Goal: Information Seeking & Learning: Learn about a topic

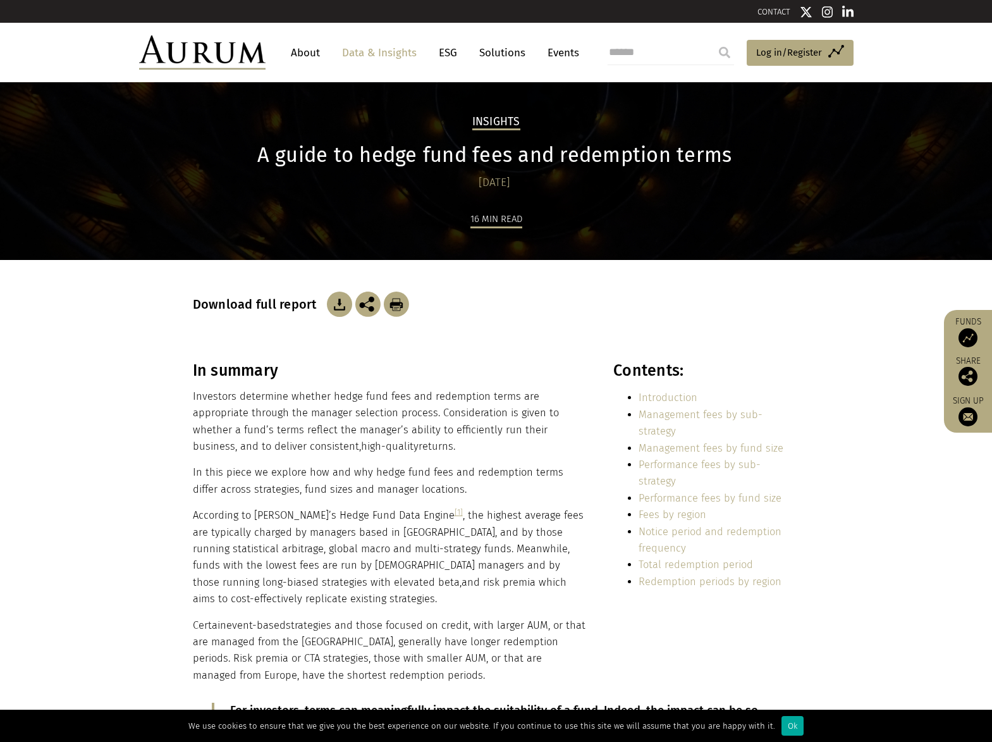
click at [195, 52] on img at bounding box center [202, 52] width 126 height 34
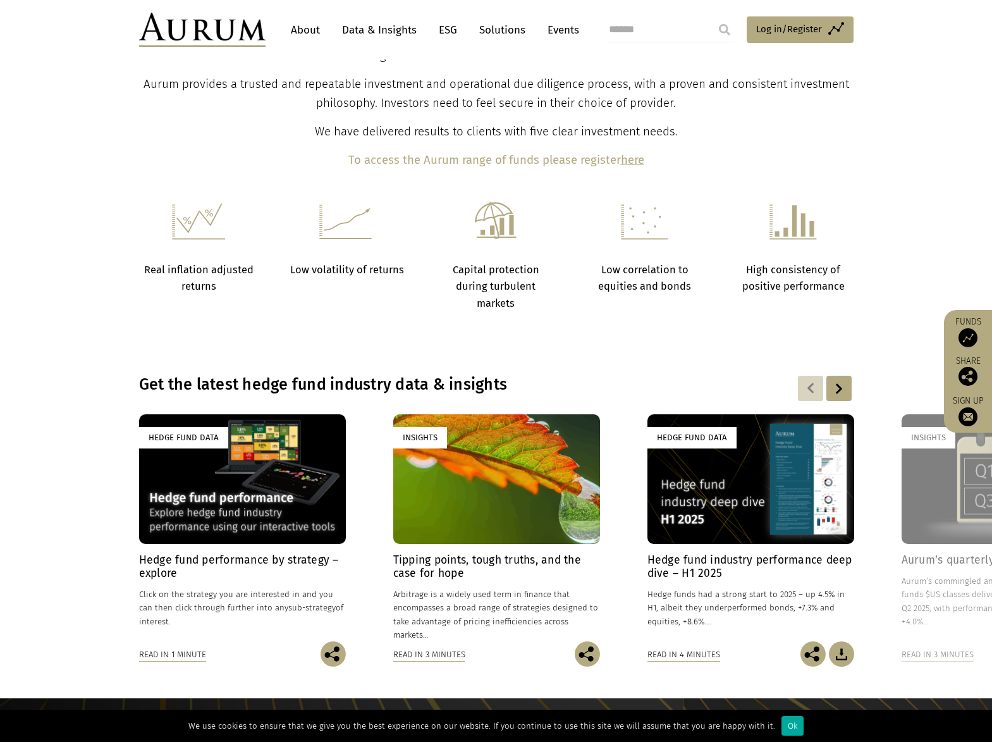
scroll to position [696, 0]
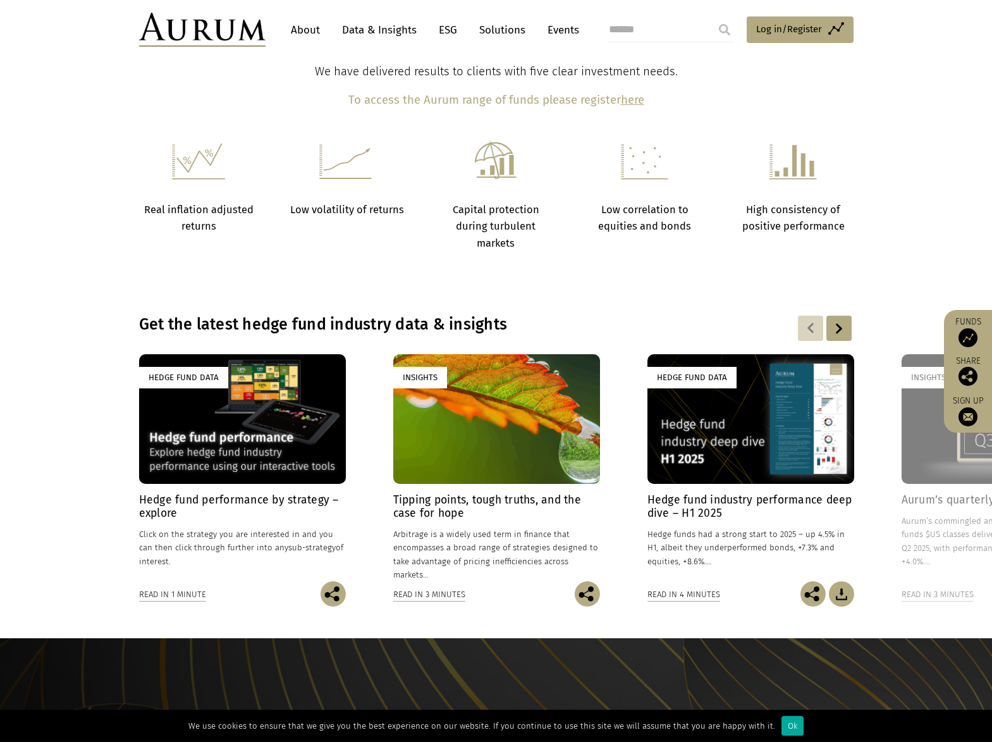
click at [208, 381] on div "Hedge Fund Data" at bounding box center [183, 377] width 89 height 21
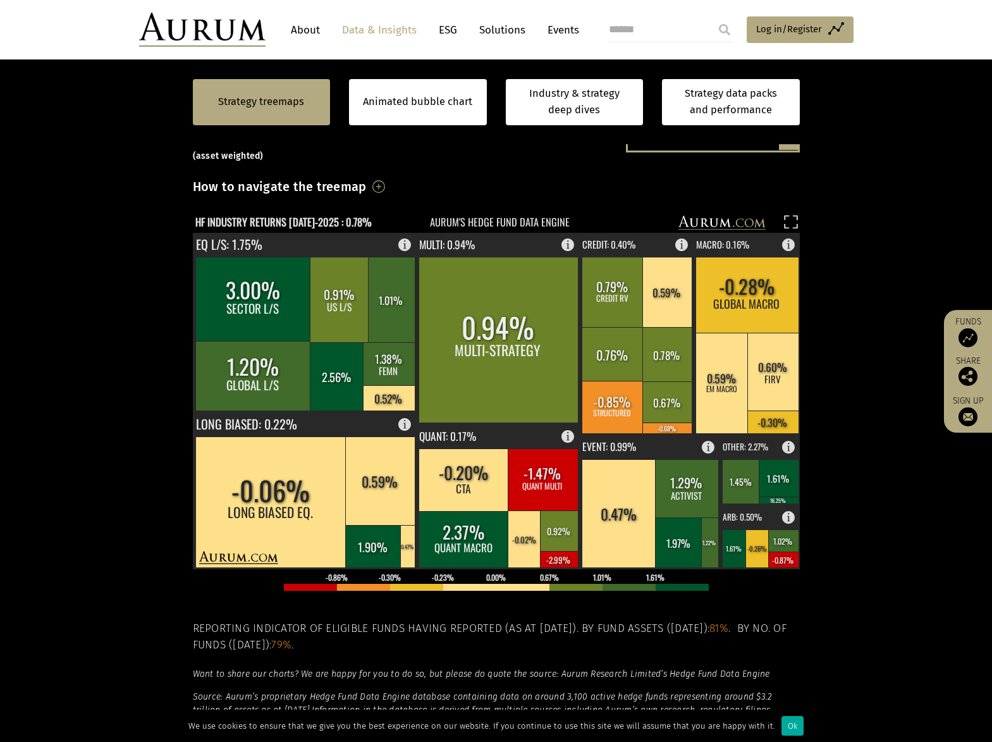
scroll to position [316, 0]
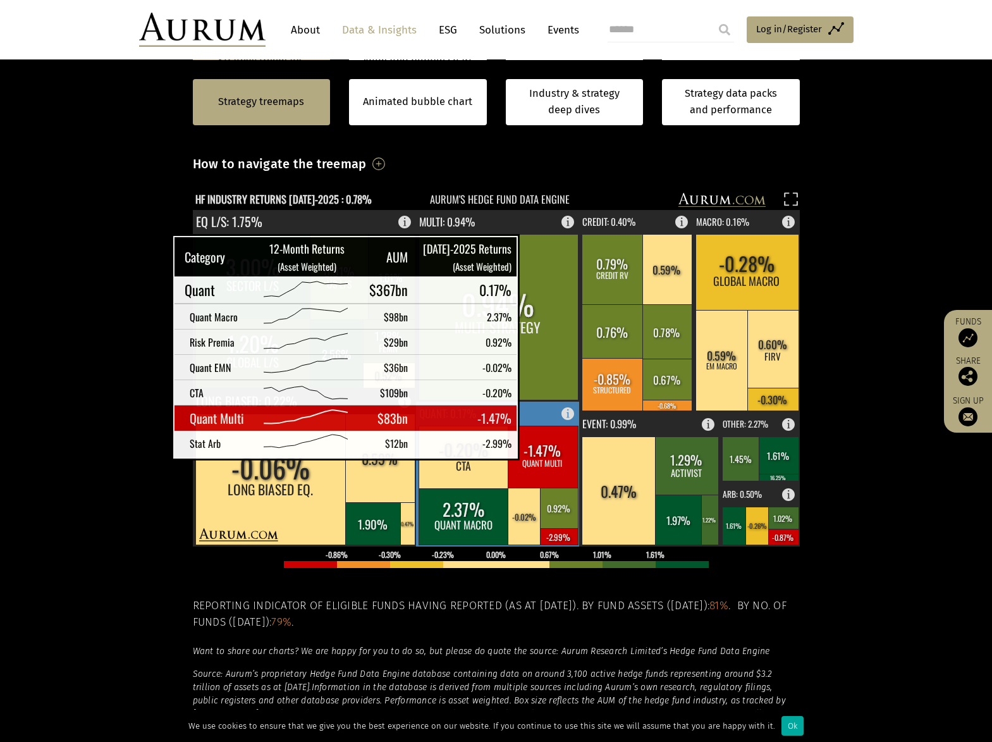
click at [538, 447] on rect at bounding box center [543, 457] width 70 height 62
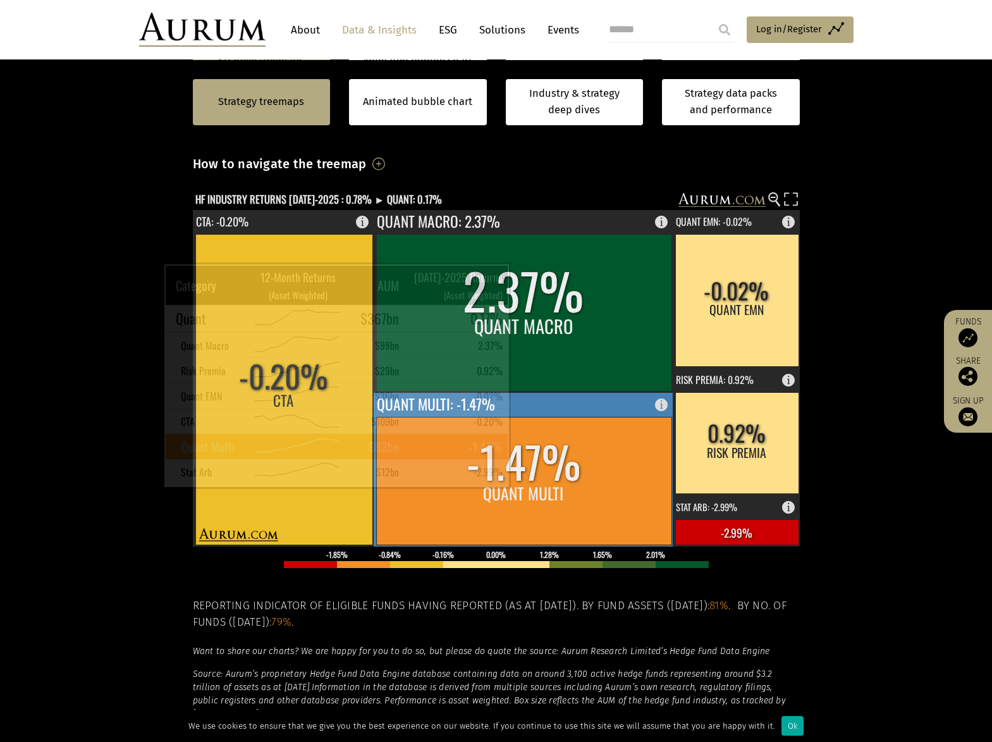
click at [529, 475] on rect at bounding box center [523, 481] width 295 height 128
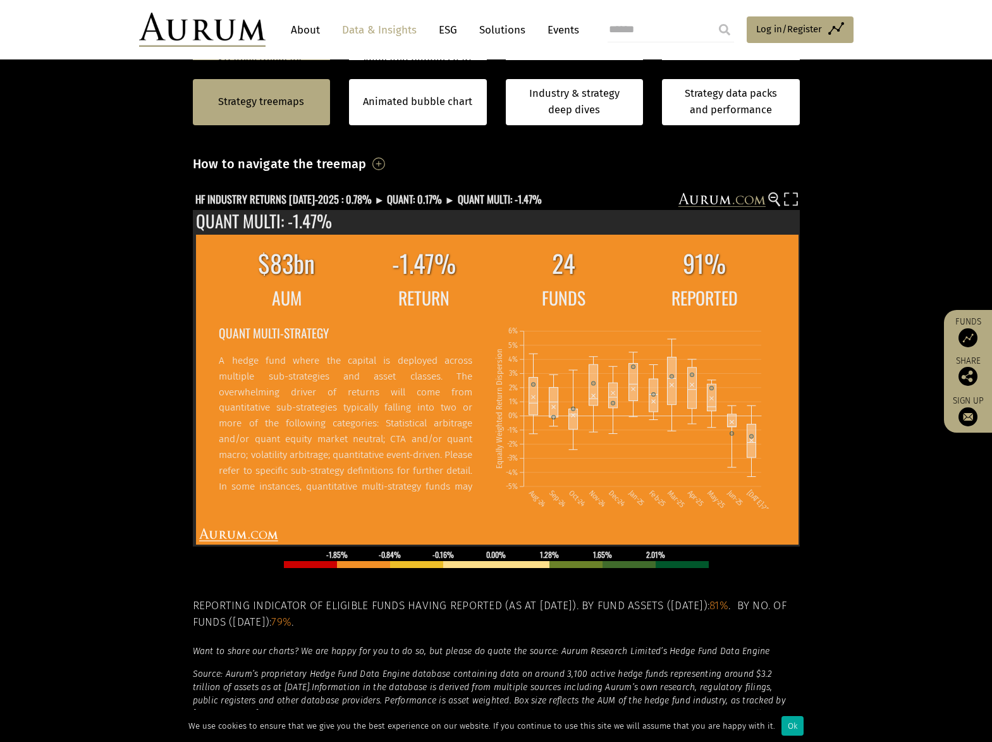
scroll to position [316, 0]
drag, startPoint x: 118, startPoint y: 681, endPoint x: 178, endPoint y: 402, distance: 284.6
click at [118, 681] on section "Strategy treemaps Animated bubble chart Industry & strategy deep dives Strategy…" at bounding box center [496, 413] width 992 height 791
